Goal: Navigation & Orientation: Find specific page/section

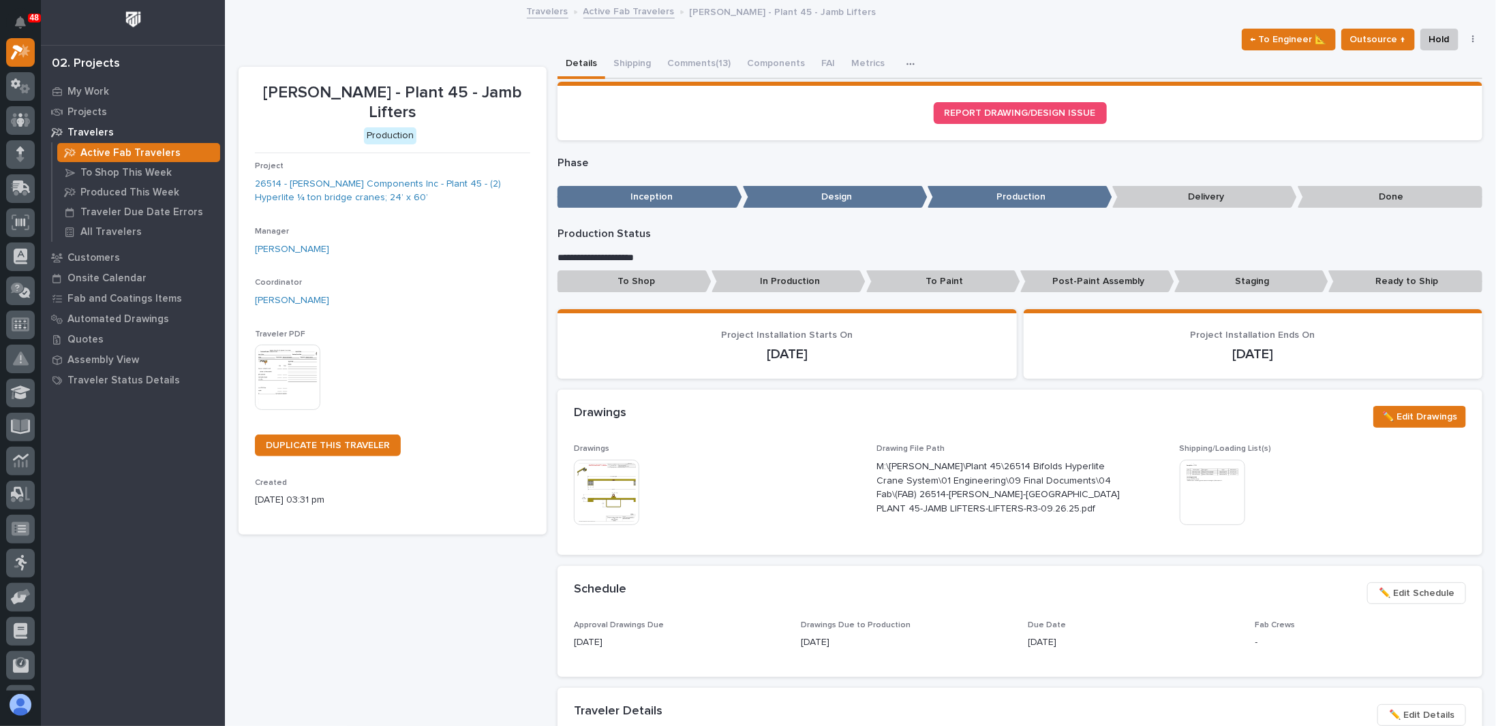
scroll to position [34, 0]
click at [24, 92] on icon at bounding box center [25, 89] width 10 height 10
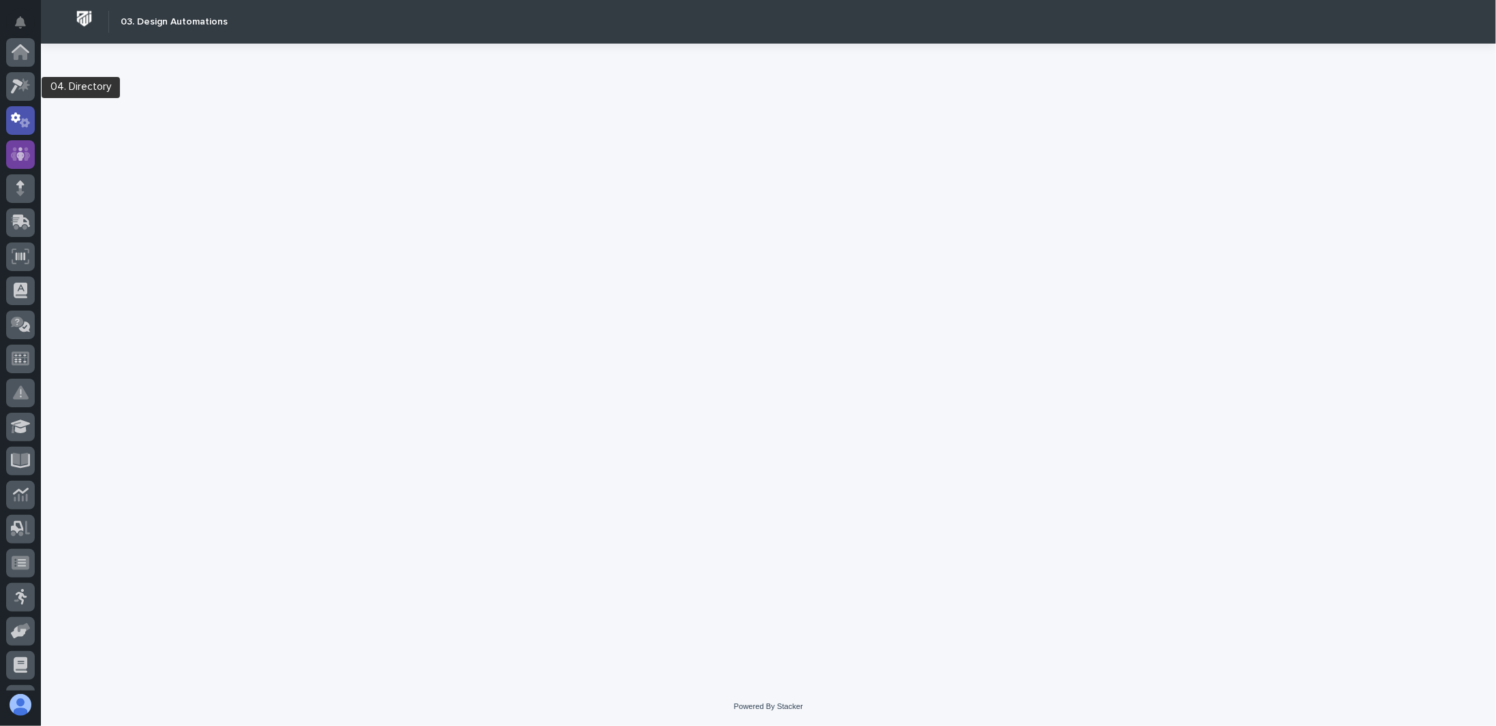
scroll to position [68, 0]
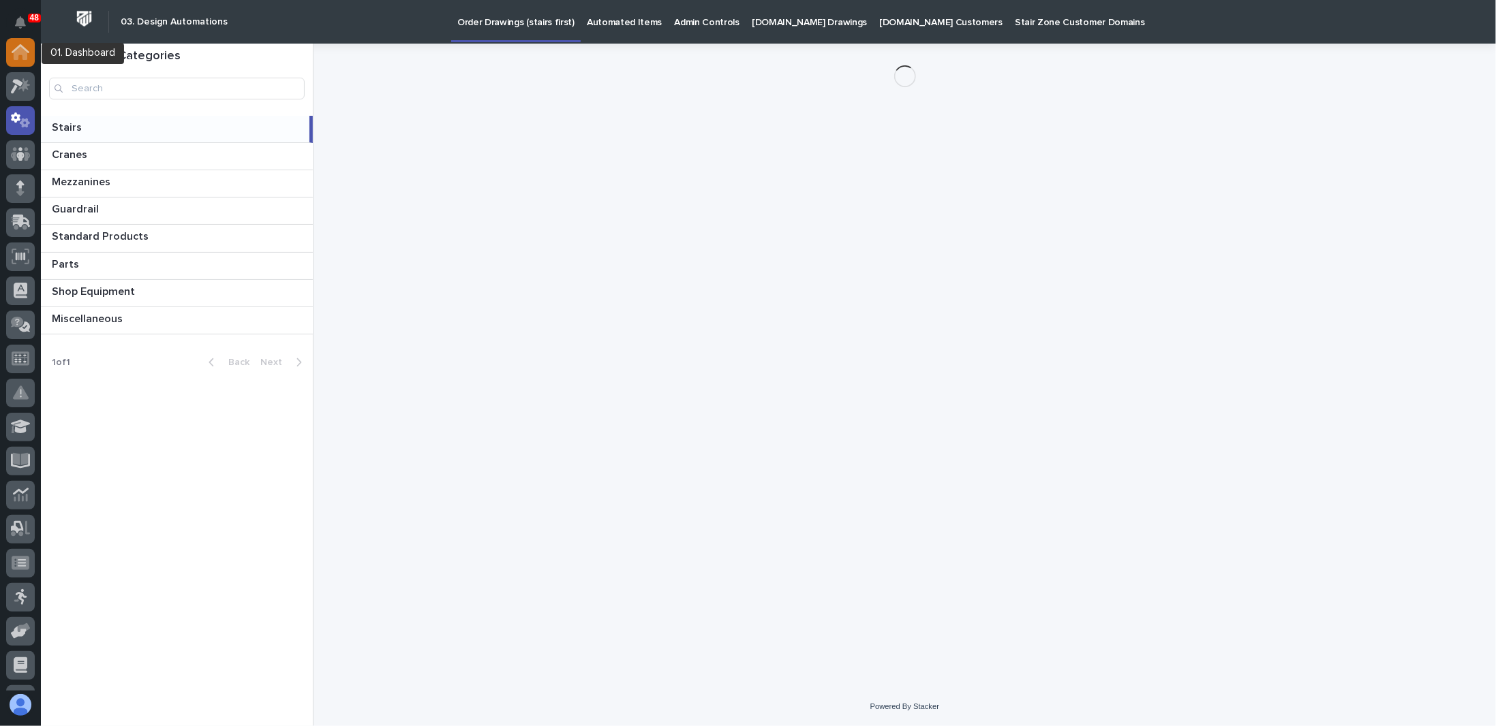
click at [27, 61] on div at bounding box center [20, 52] width 29 height 29
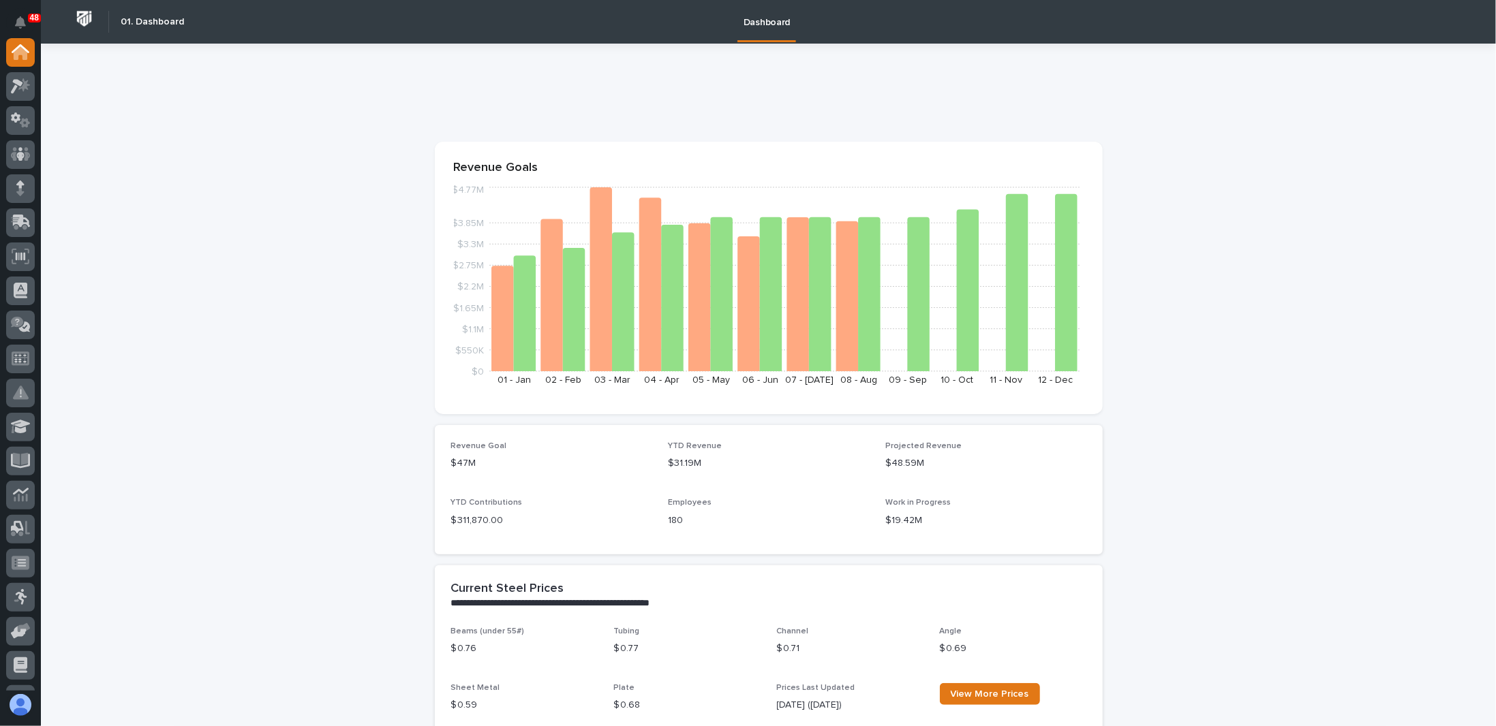
drag, startPoint x: 1265, startPoint y: 134, endPoint x: 1265, endPoint y: 126, distance: 8.2
click at [22, 89] on icon at bounding box center [21, 86] width 20 height 16
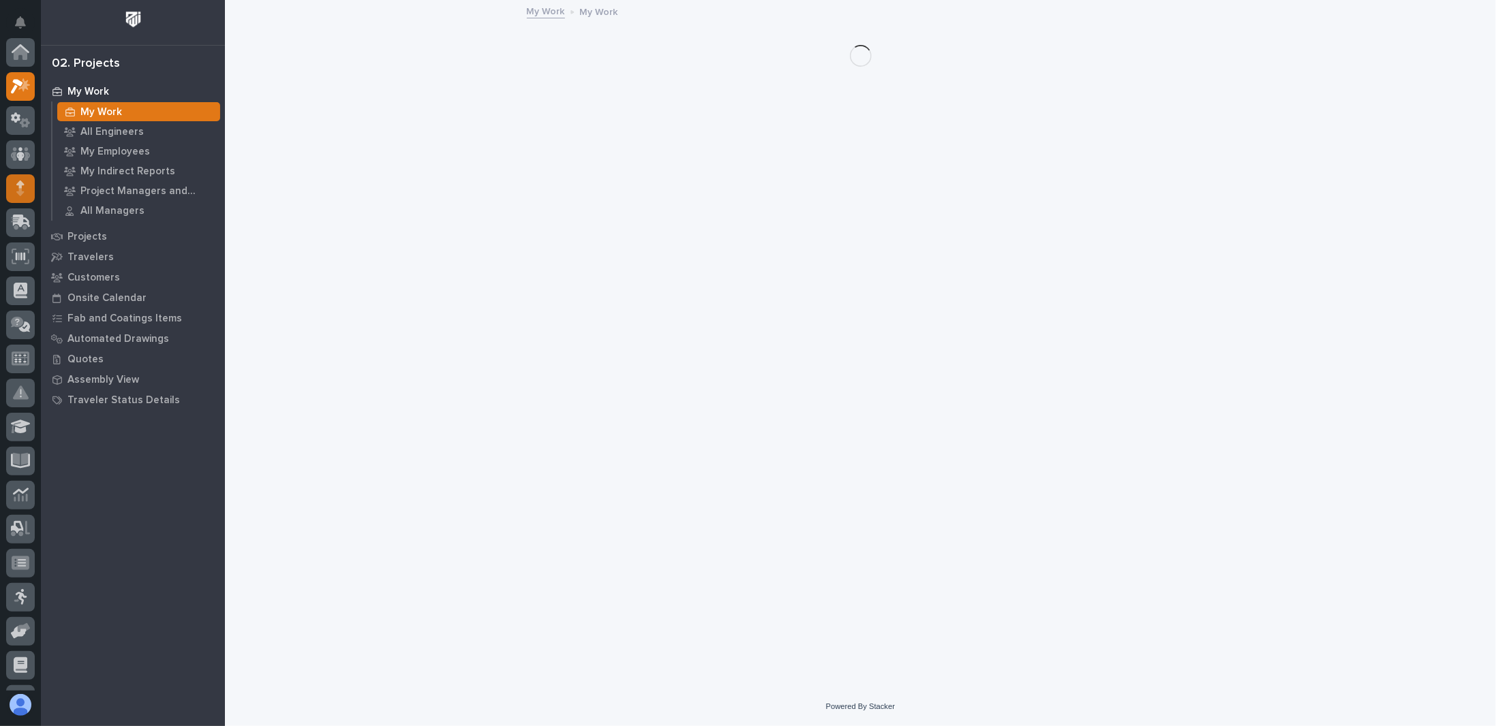
scroll to position [34, 0]
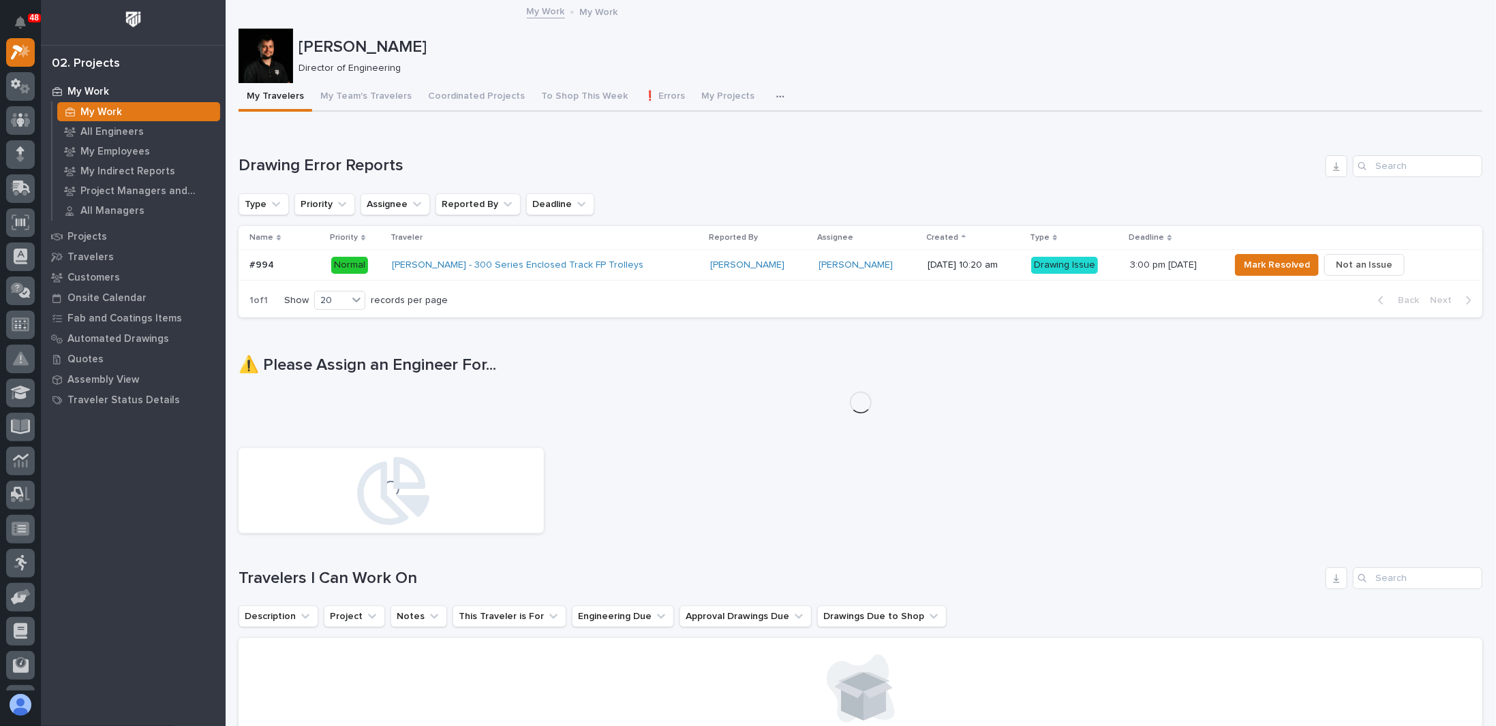
click at [768, 99] on button "button" at bounding box center [783, 96] width 30 height 27
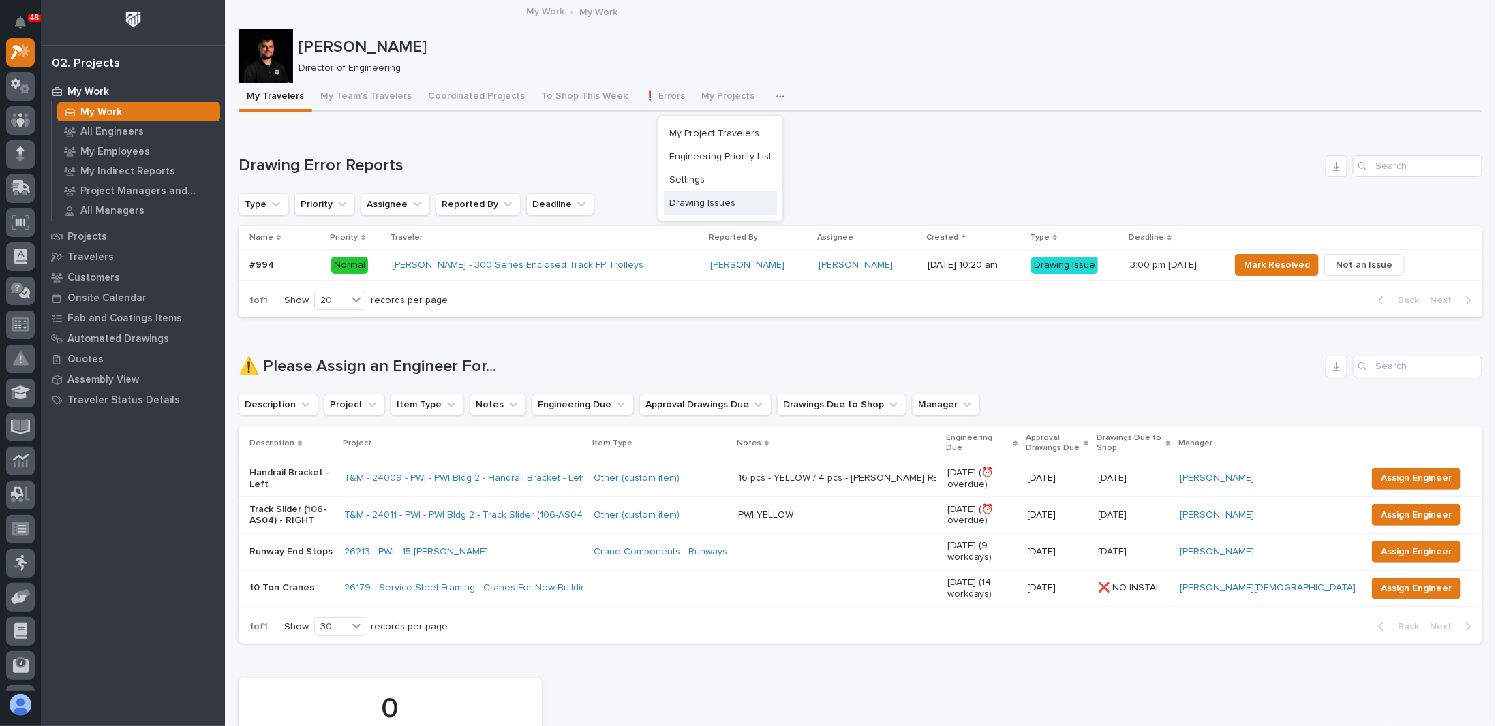
click at [707, 155] on span "Engineering Priority List" at bounding box center [720, 157] width 102 height 12
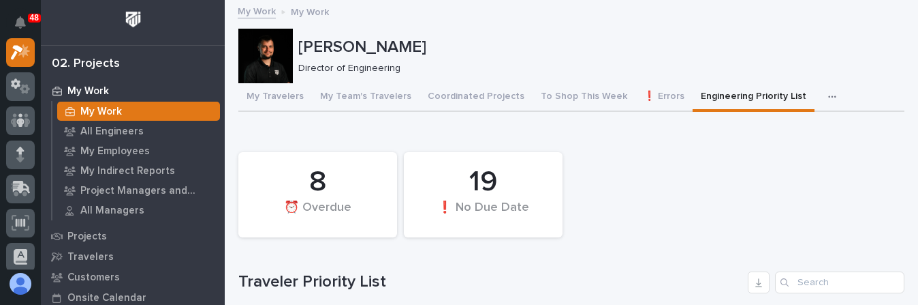
drag, startPoint x: 654, startPoint y: 304, endPoint x: 670, endPoint y: 471, distance: 167.7
click at [670, 305] on html "48 My Settings Log Out 02. Projects My Work My Work All Engineers My Employees …" at bounding box center [459, 152] width 918 height 305
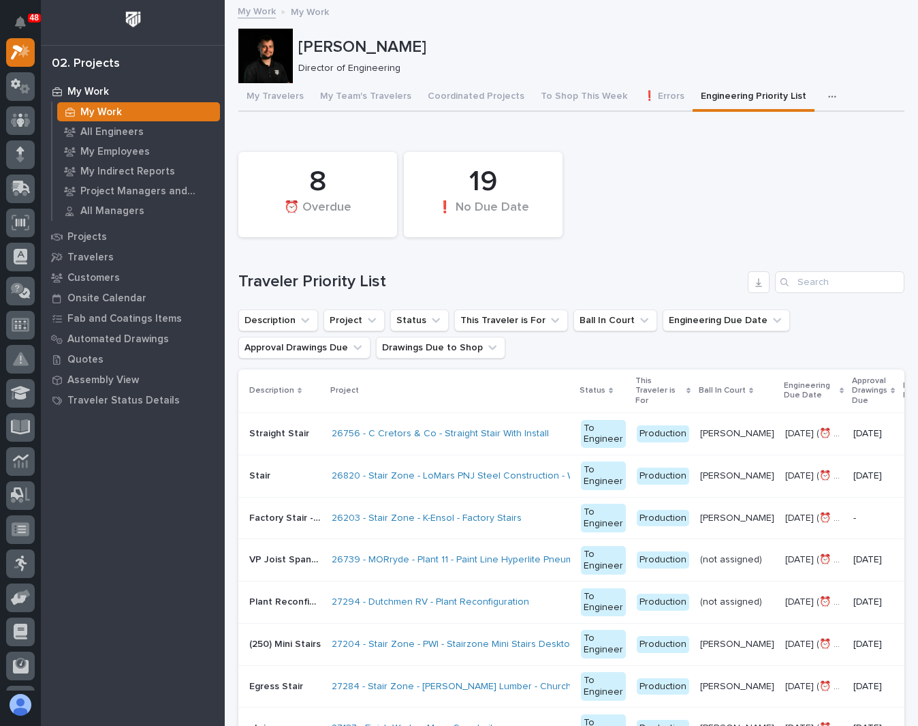
click at [800, 221] on div "8 ⏰ Overdue 19 ❗ No Due Date" at bounding box center [572, 194] width 680 height 99
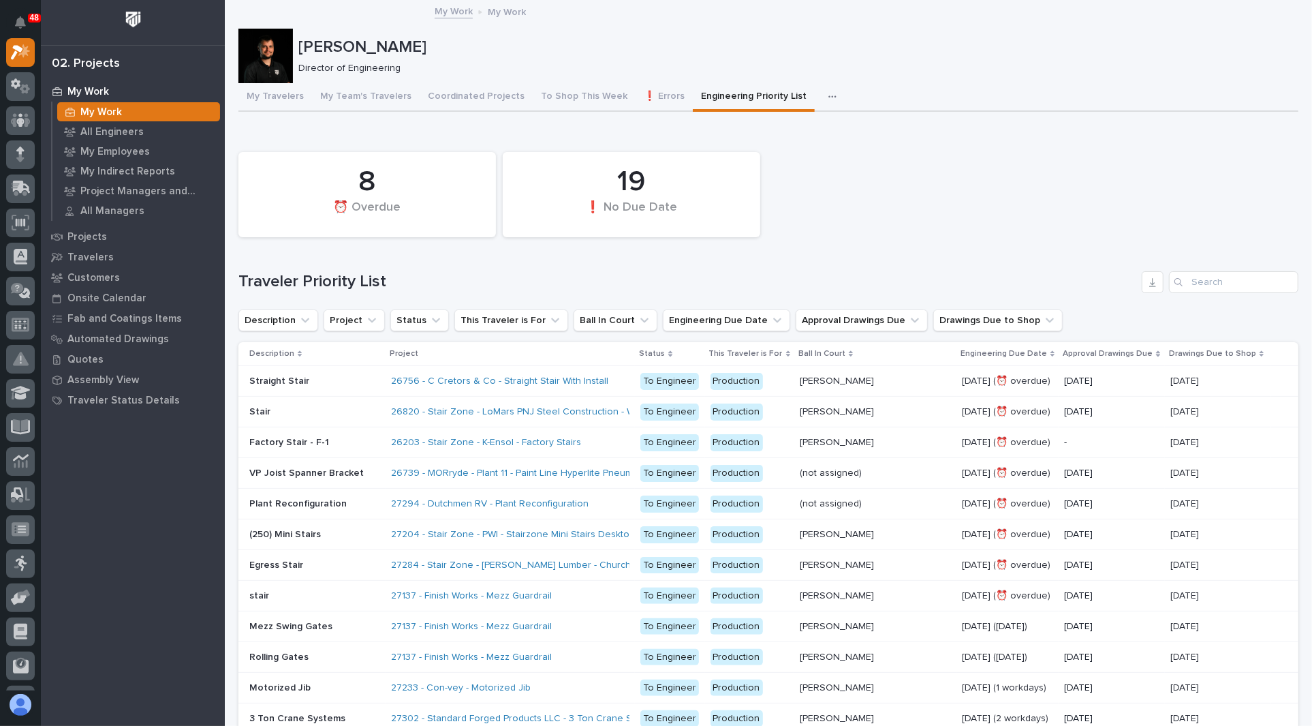
click at [123, 496] on div "My Work My Work All Engineers My Employees My Indirect Reports Project Managers…" at bounding box center [133, 403] width 184 height 645
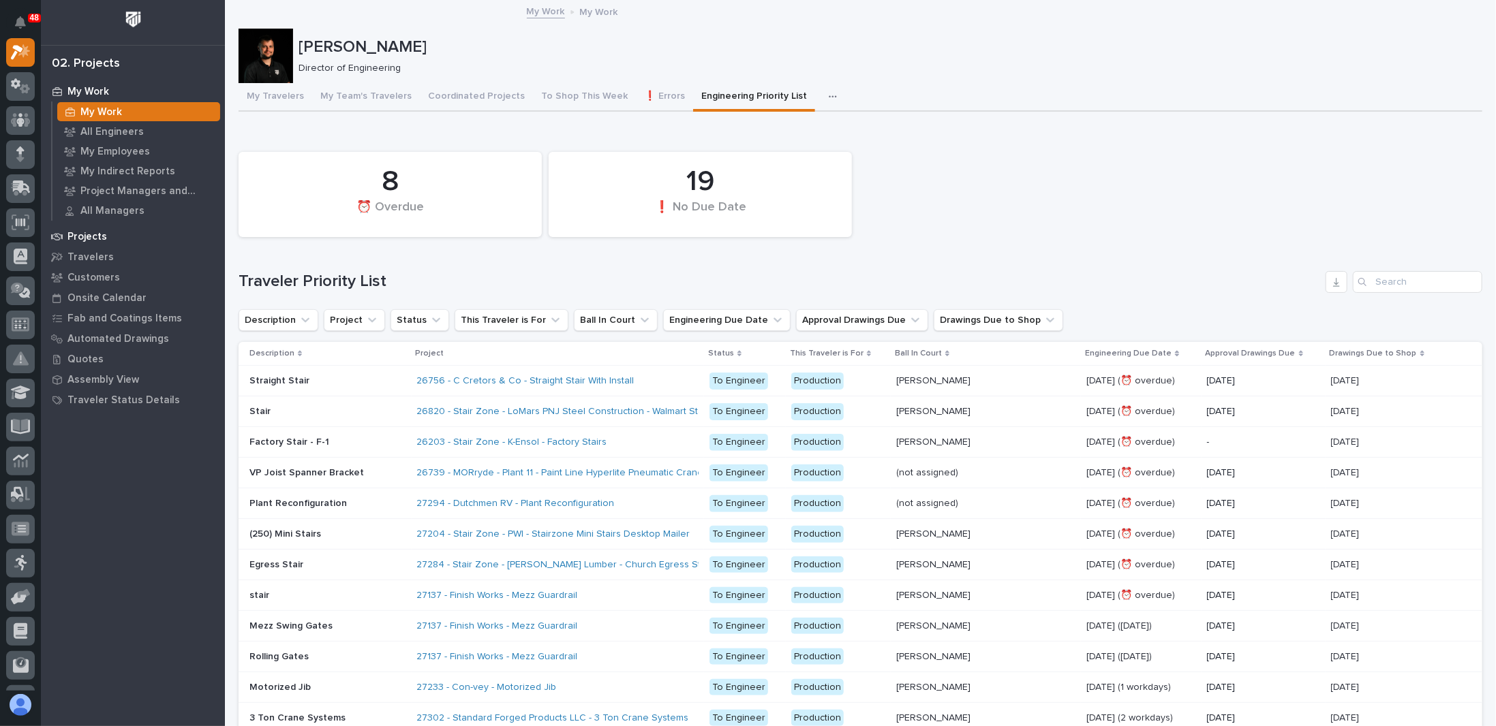
click at [90, 243] on div "Projects" at bounding box center [132, 236] width 177 height 19
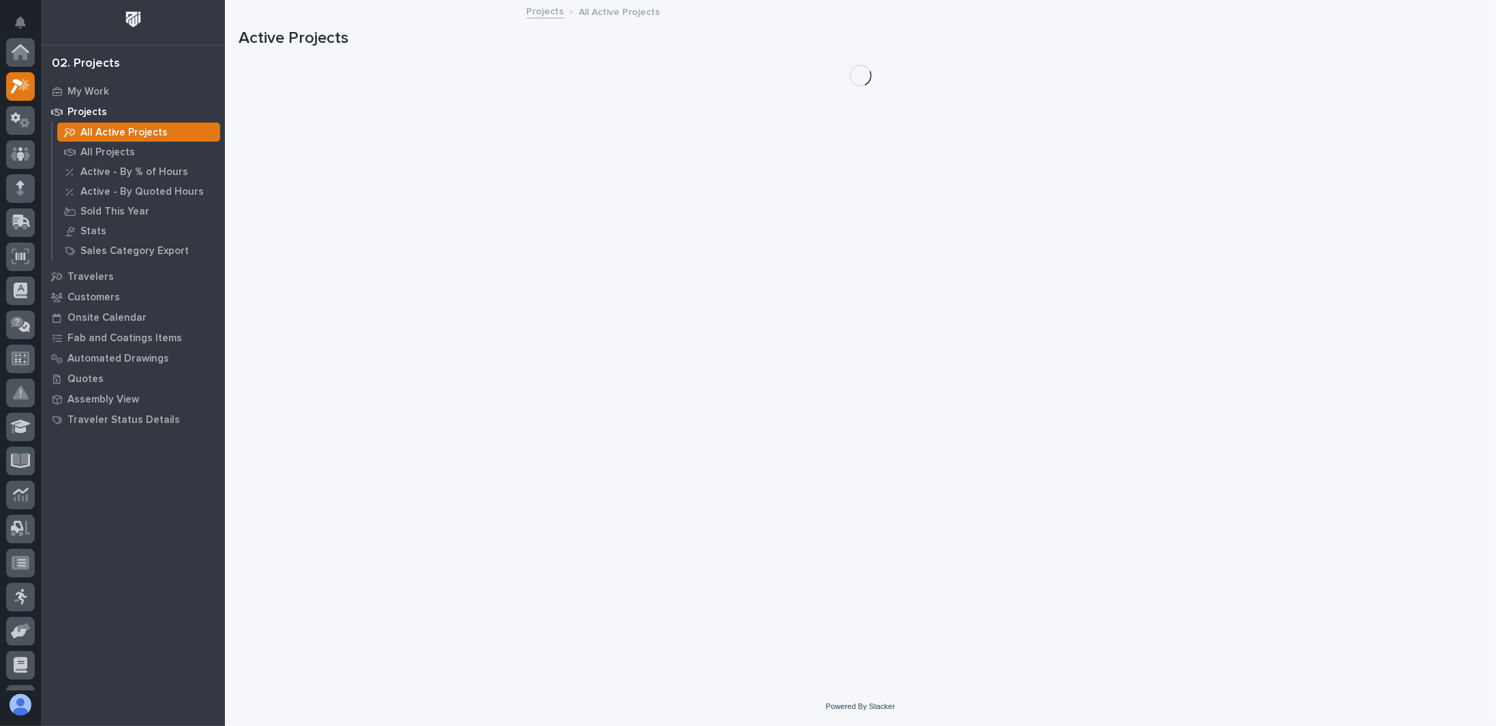
scroll to position [34, 0]
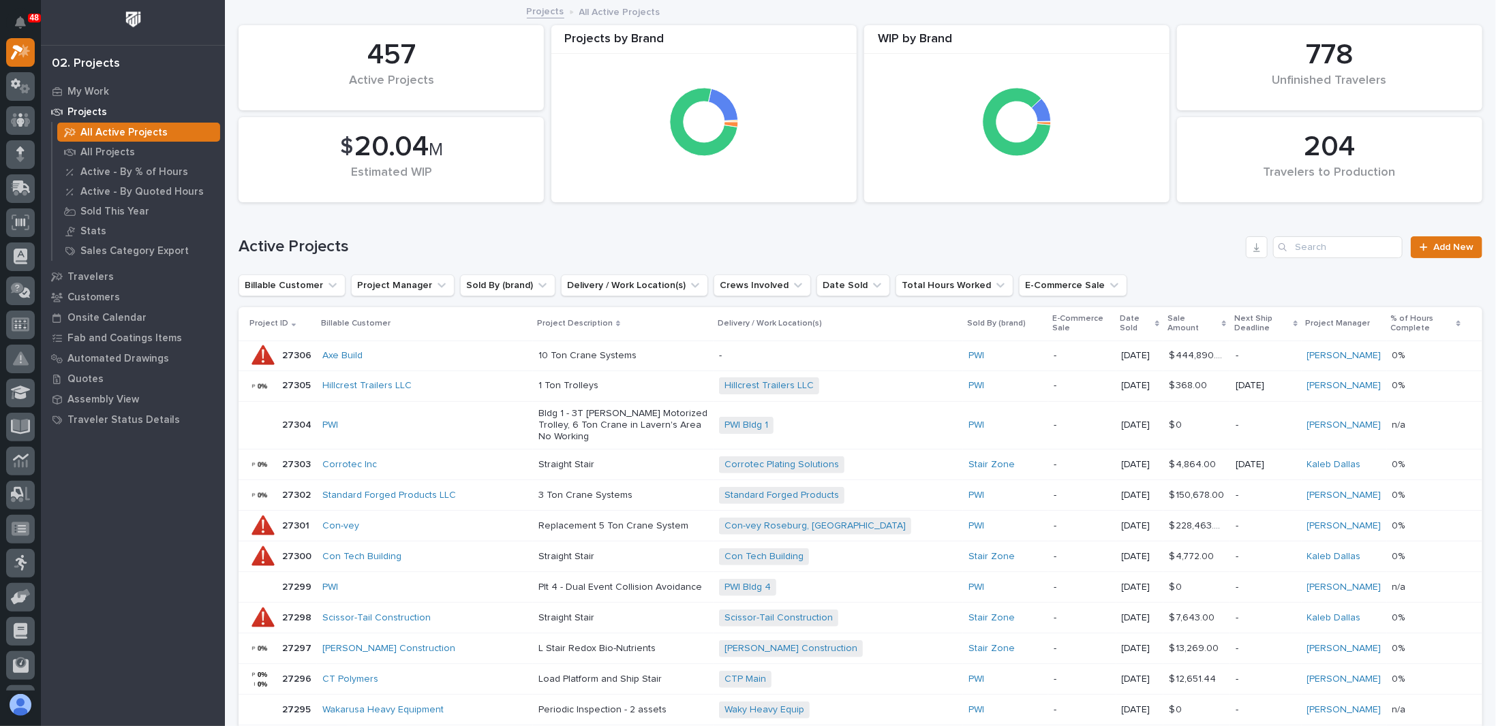
click at [1167, 325] on p "Sale Amount" at bounding box center [1192, 323] width 51 height 25
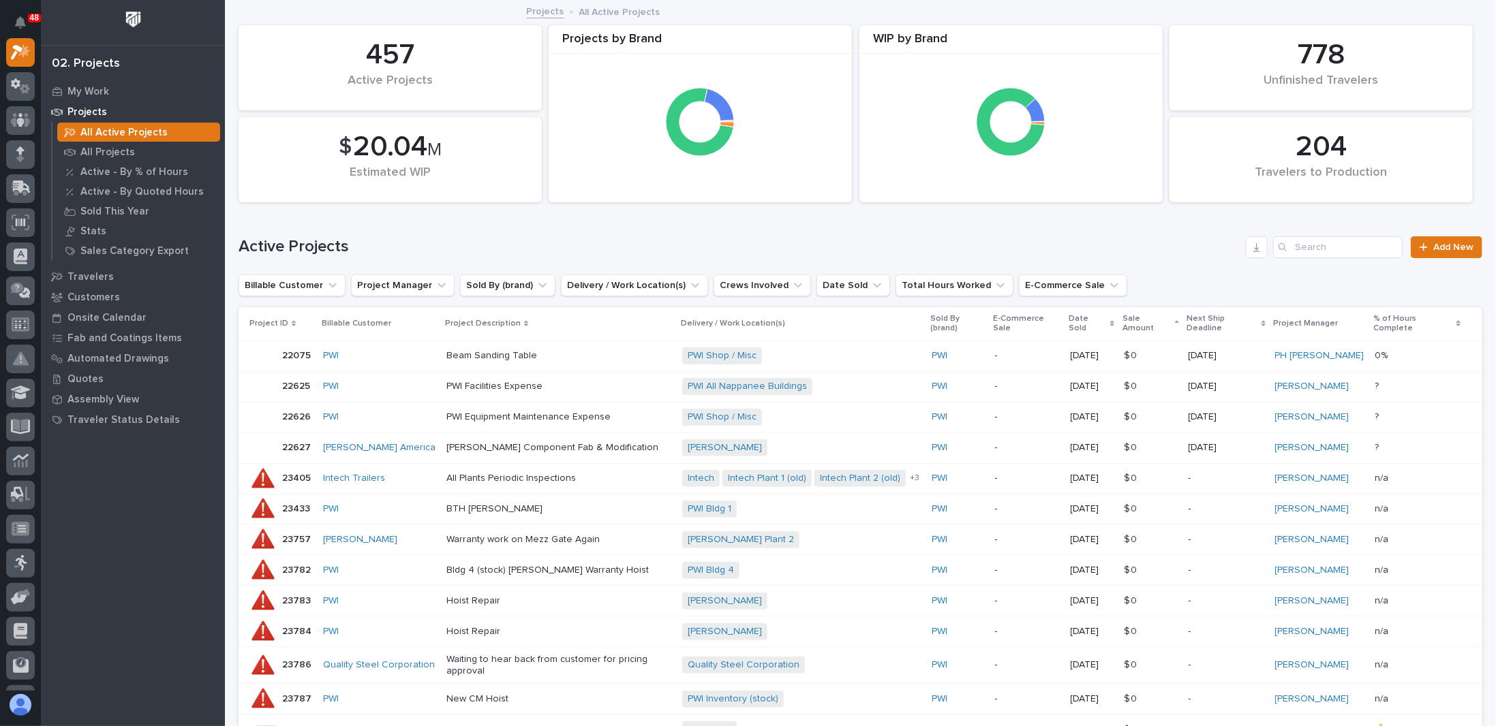
click at [1171, 320] on p "Sale Amount" at bounding box center [1146, 323] width 48 height 25
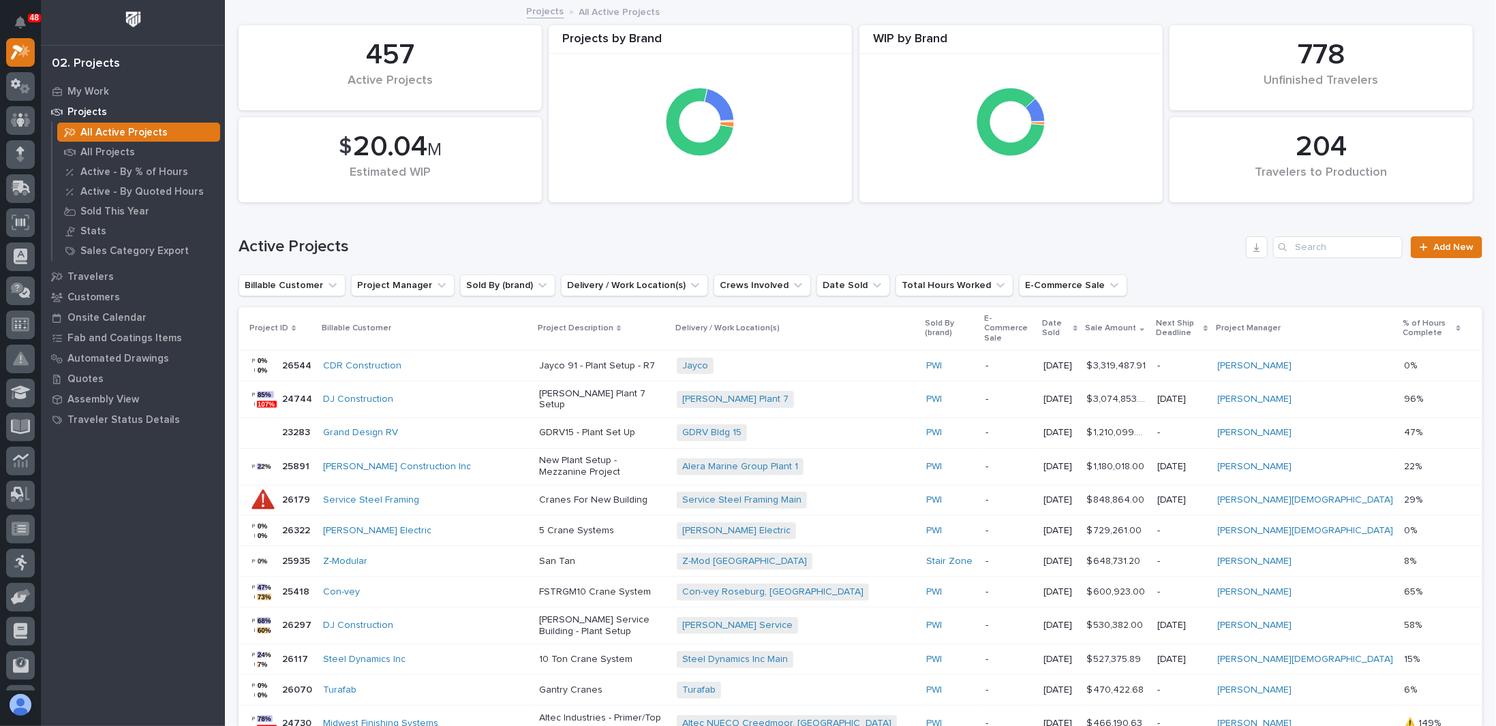
scroll to position [136, 0]
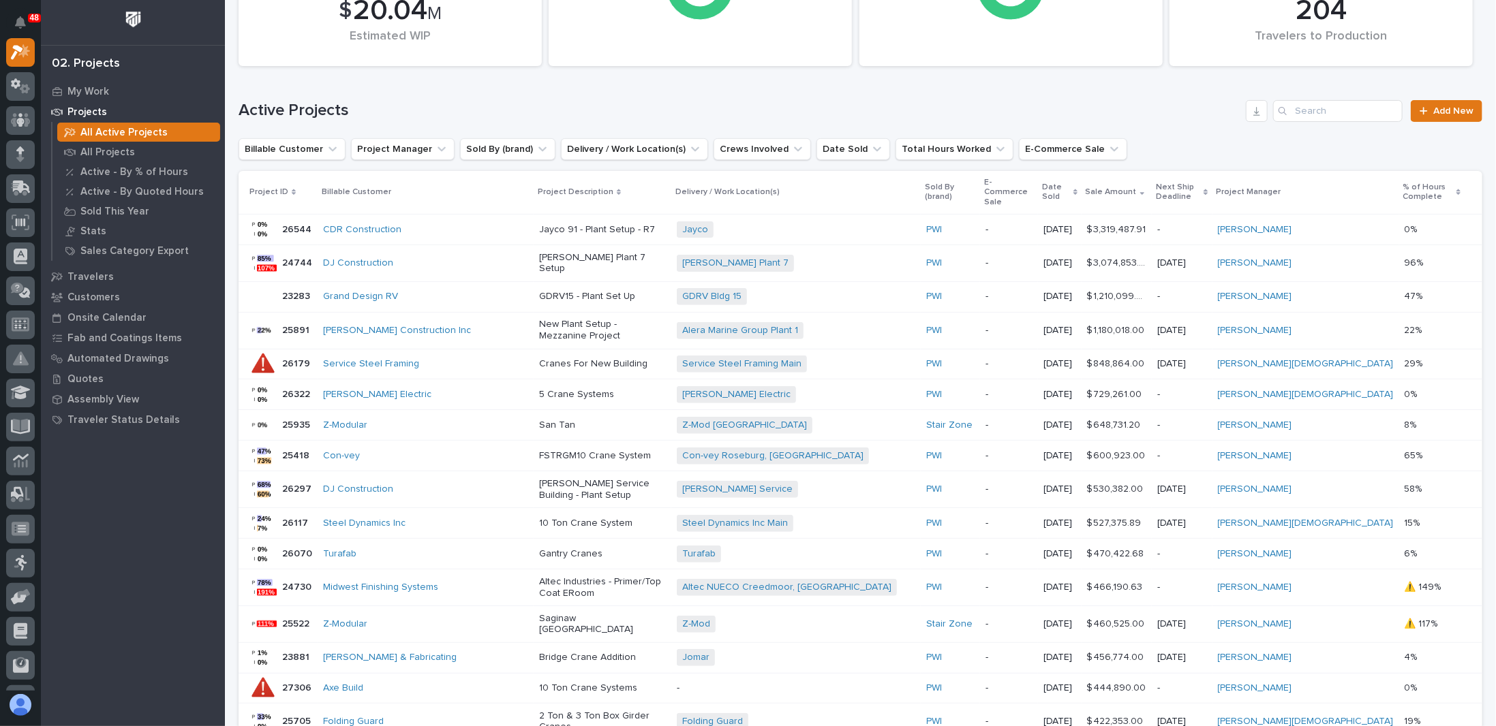
click at [609, 96] on div "Active Projects Add New" at bounding box center [859, 105] width 1243 height 65
click at [1125, 102] on h1 "Active Projects" at bounding box center [739, 111] width 1002 height 20
click at [767, 111] on h1 "Active Projects" at bounding box center [739, 111] width 1002 height 20
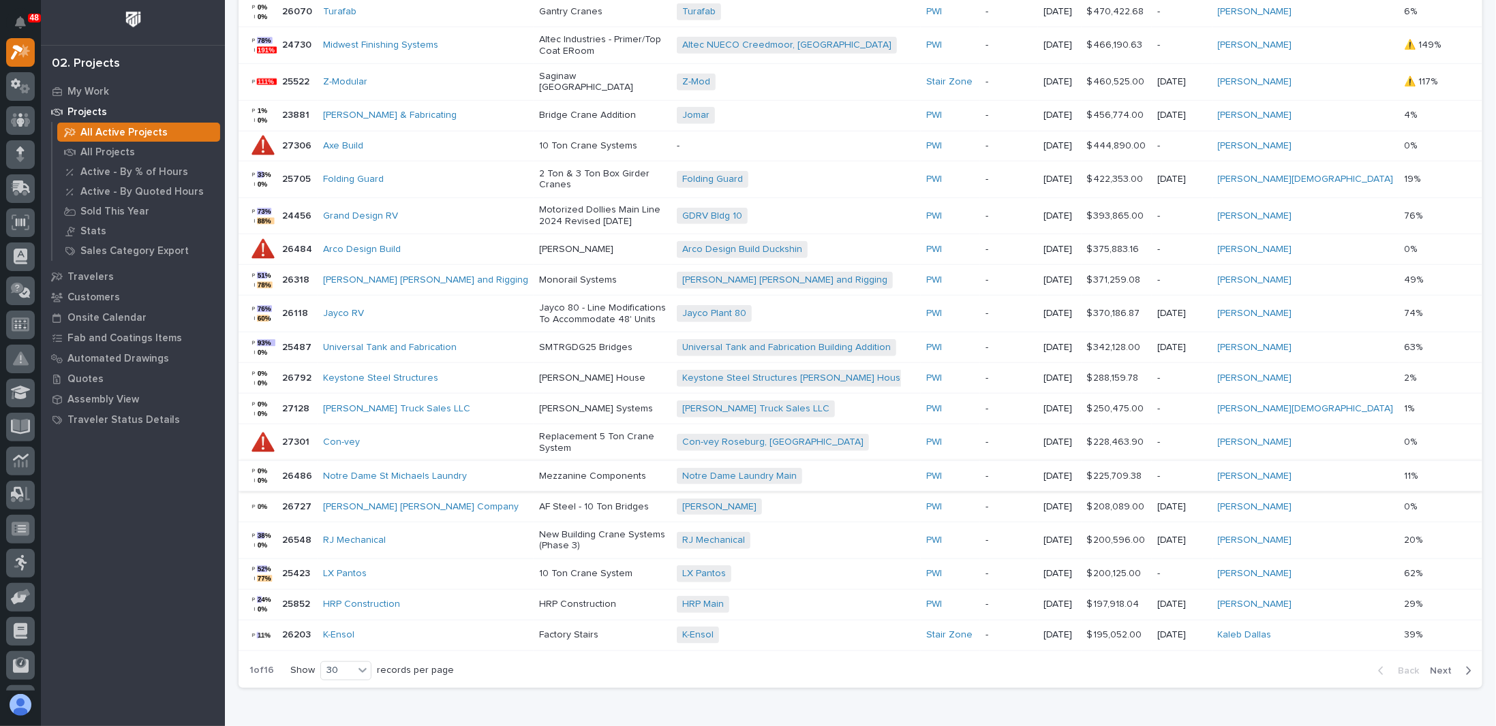
scroll to position [681, 0]
click at [352, 661] on div "30" at bounding box center [337, 668] width 33 height 14
click at [350, 661] on div "30" at bounding box center [337, 668] width 33 height 14
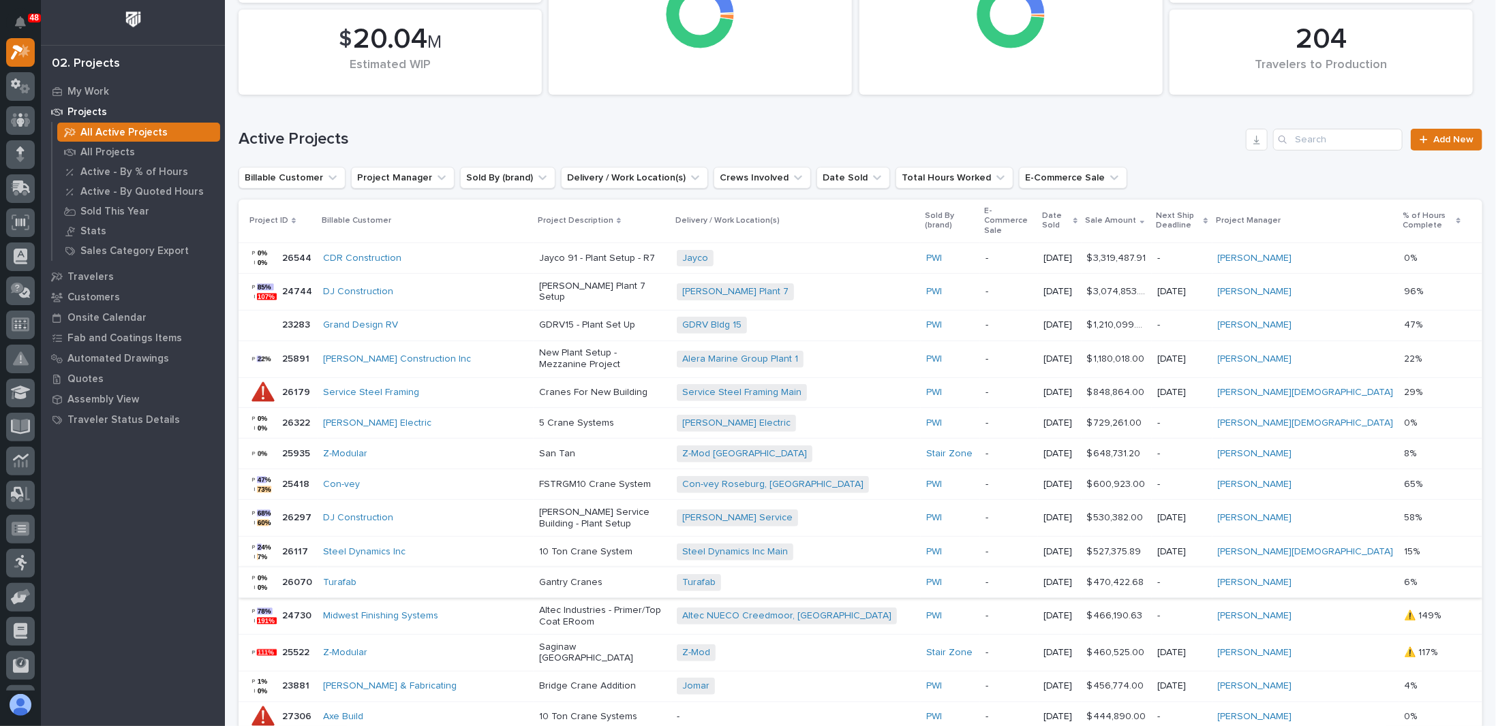
scroll to position [0, 0]
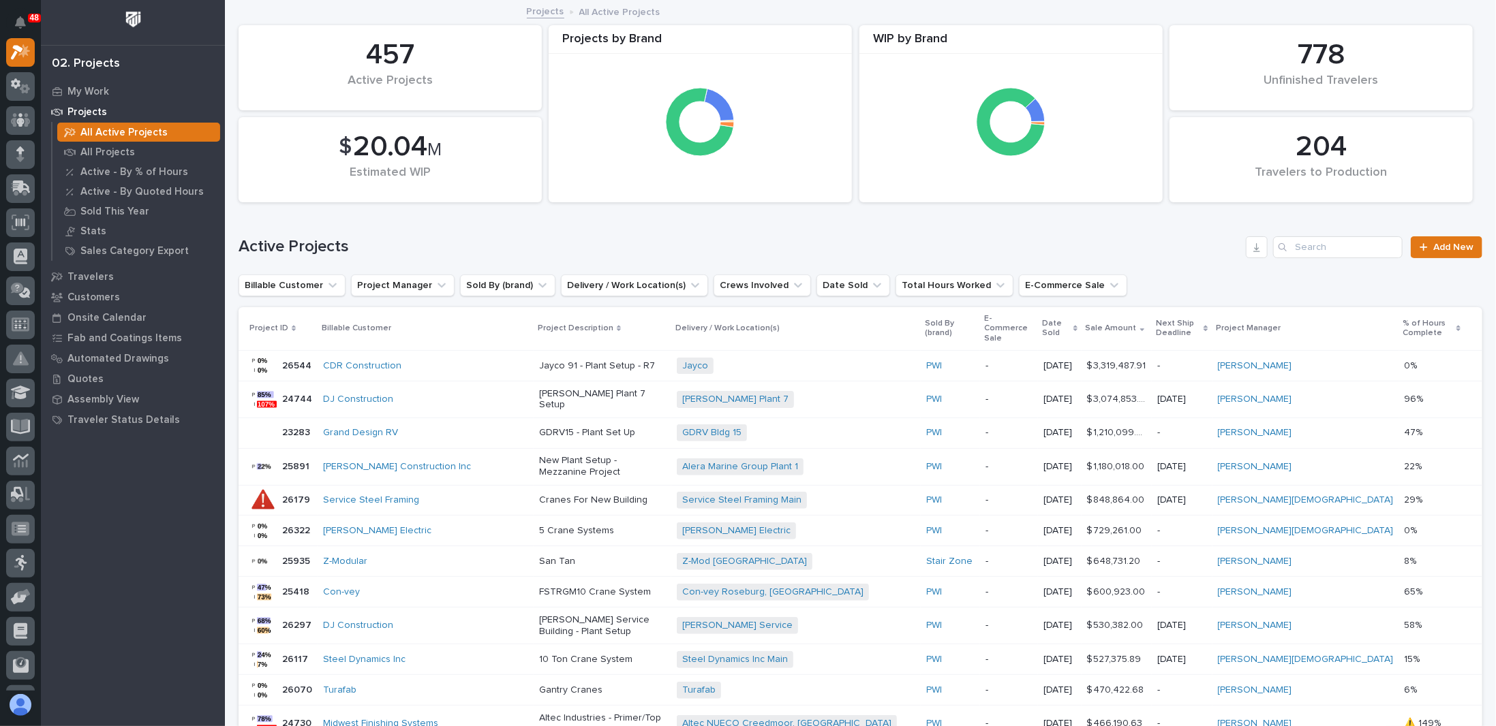
click at [230, 208] on div "Loading... Saving… Loading... Saving… 204 Travelers to Production 457 Active Pr…" at bounding box center [860, 723] width 1271 height 1444
click at [810, 198] on div "Projects by Brand" at bounding box center [699, 113] width 303 height 177
click at [873, 245] on h1 "Active Projects" at bounding box center [739, 247] width 1002 height 20
click at [279, 387] on div "24744 24744" at bounding box center [280, 399] width 63 height 27
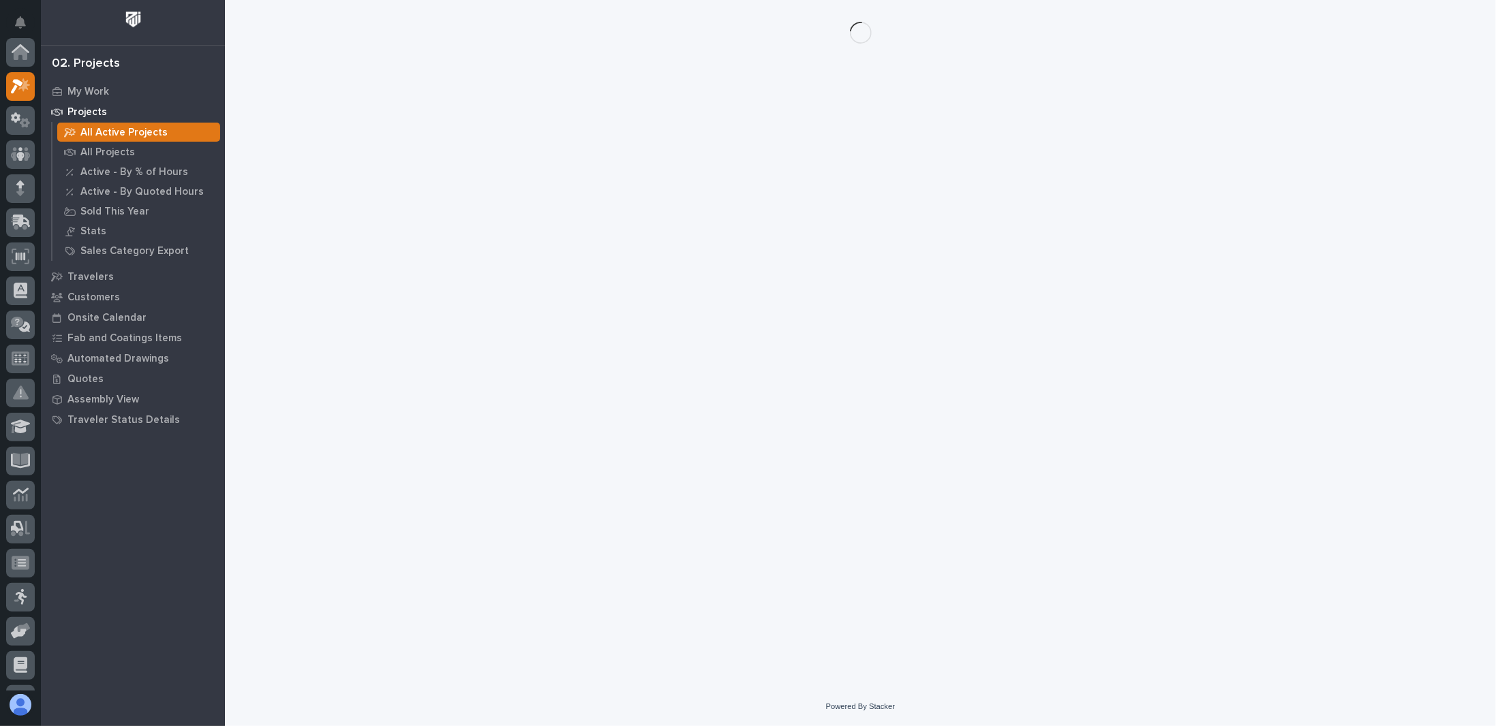
scroll to position [34, 0]
